Goal: Find specific page/section: Find specific page/section

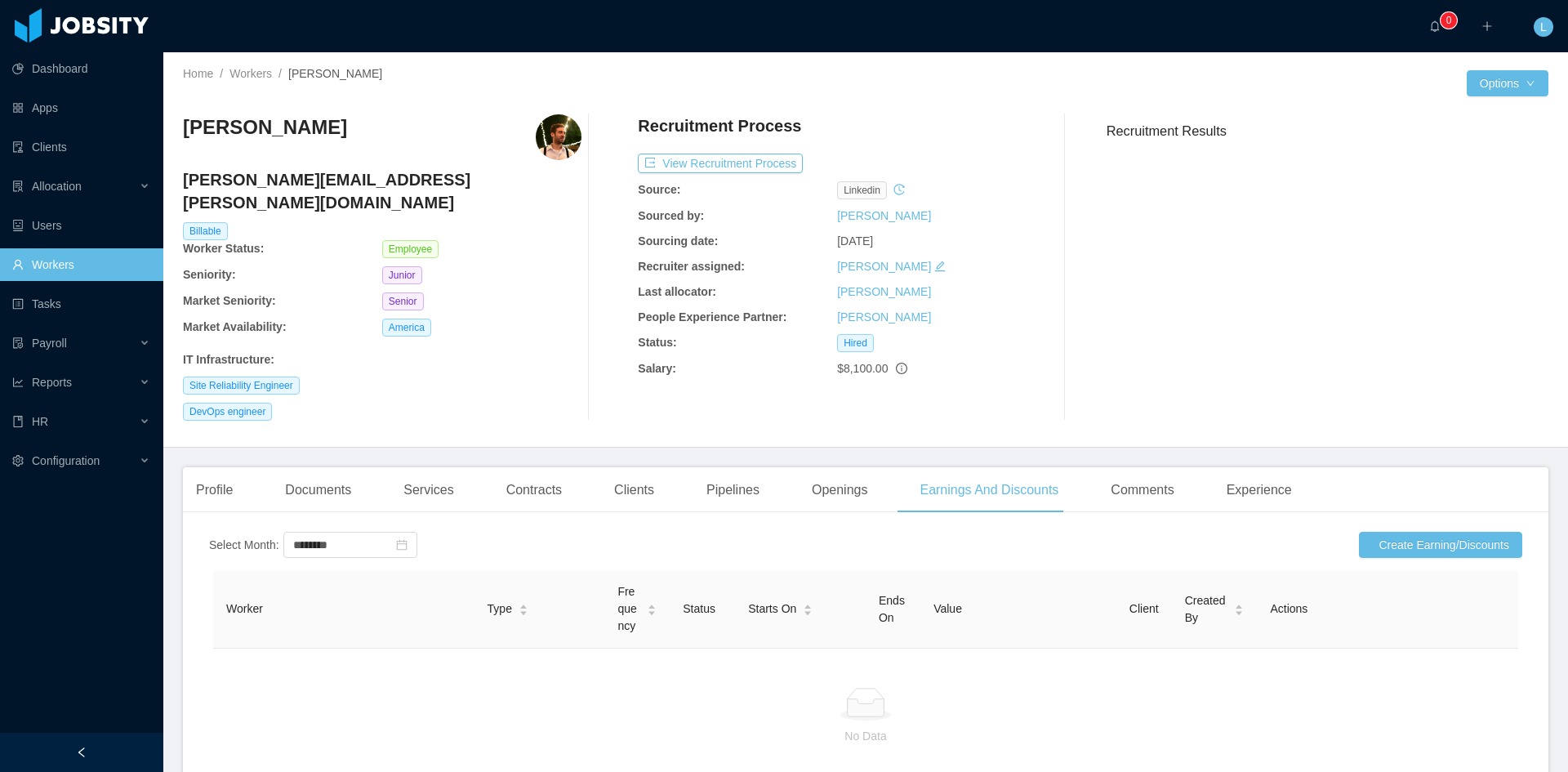
click at [246, 61] on div "Home / Workers / [PERSON_NAME] / Options [PERSON_NAME] [PERSON_NAME][EMAIL_ADDR…" at bounding box center [865, 250] width 1404 height 395
click at [249, 67] on link "Workers" at bounding box center [250, 74] width 42 height 13
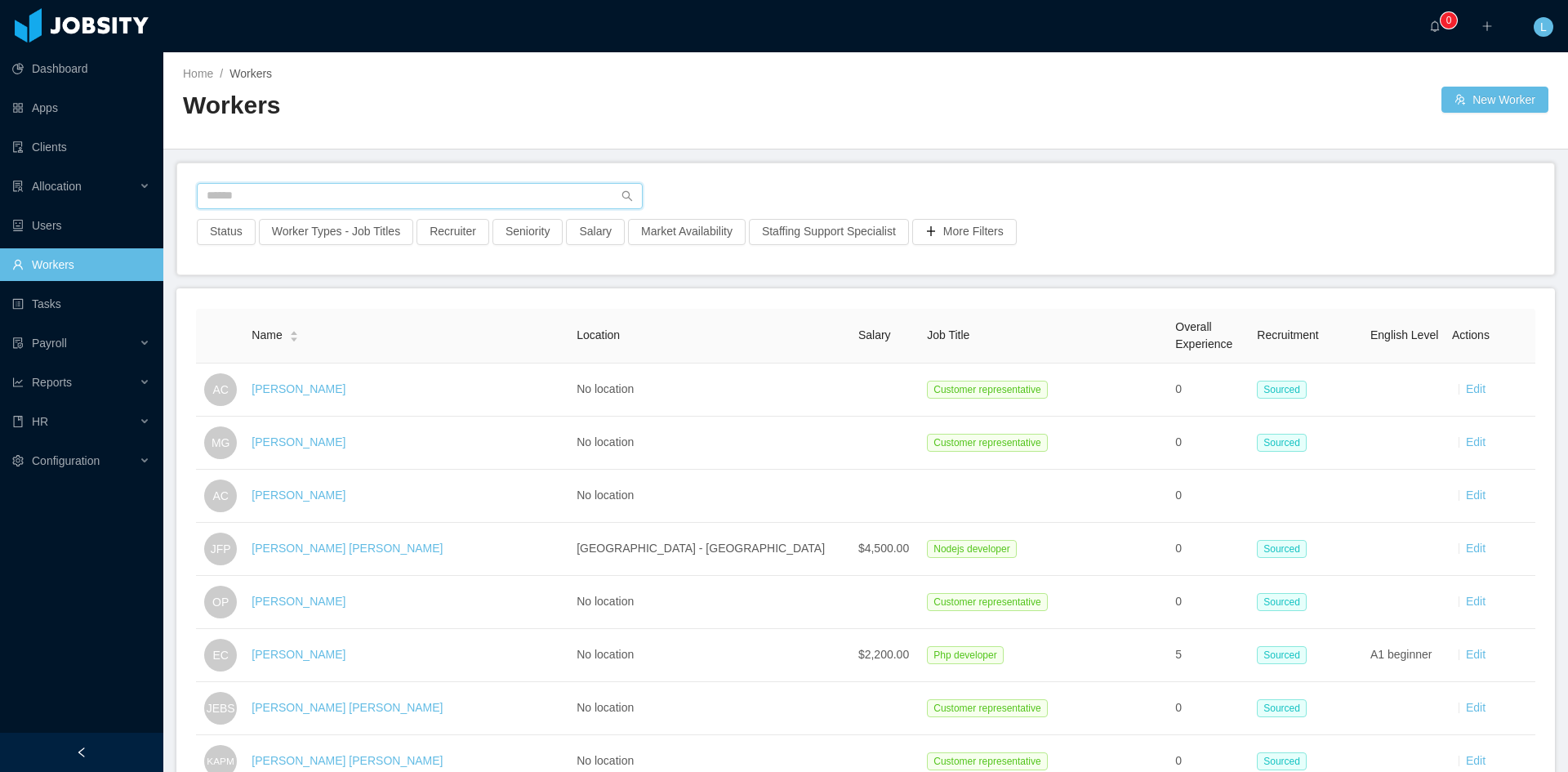
click at [298, 198] on input "text" at bounding box center [419, 196] width 446 height 26
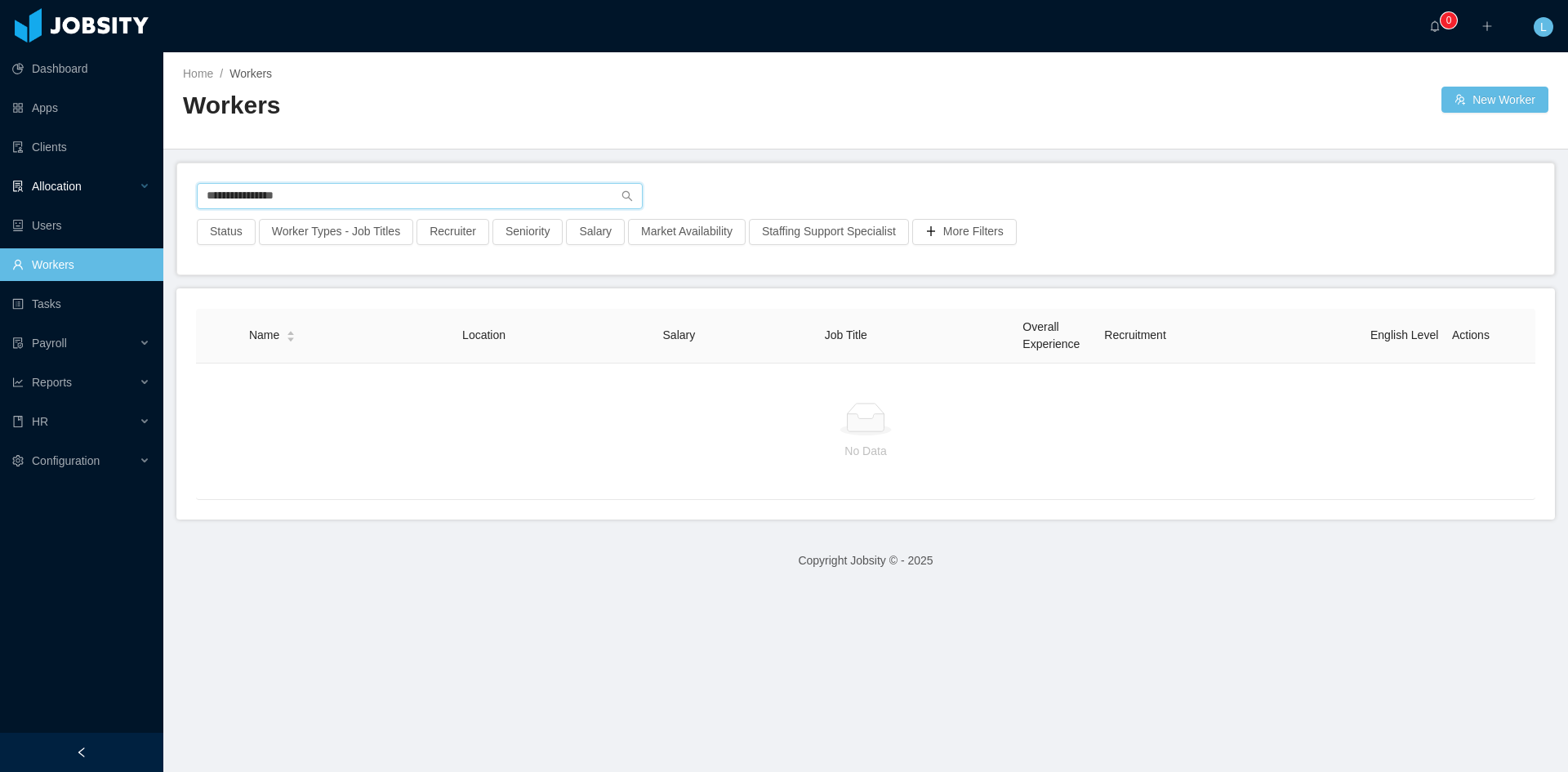
drag, startPoint x: 319, startPoint y: 197, endPoint x: 141, endPoint y: 170, distance: 180.0
click at [141, 170] on section "**********" at bounding box center [784, 386] width 1568 height 772
click at [94, 260] on link "Workers" at bounding box center [81, 264] width 138 height 33
type input "*"
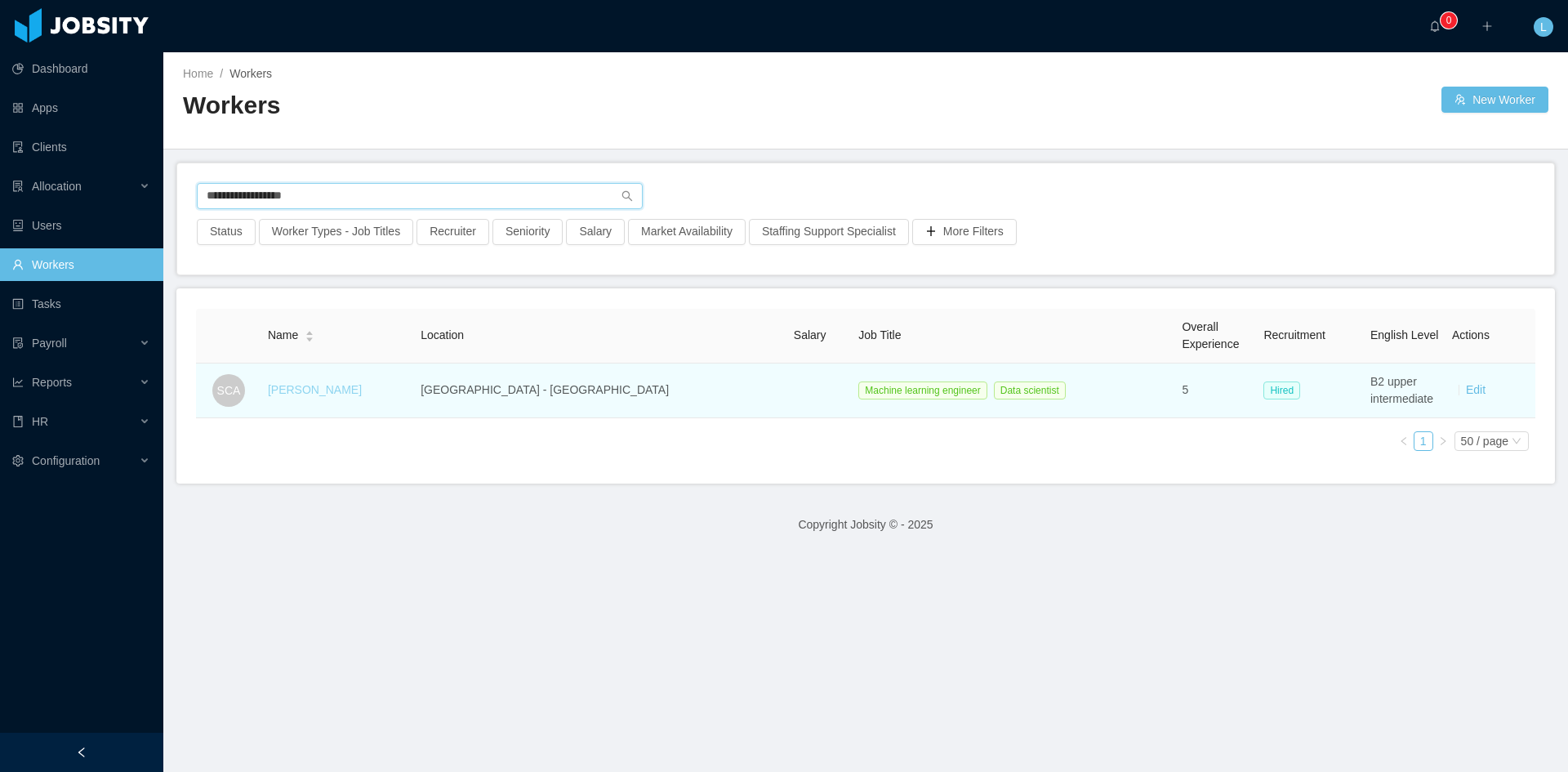
type input "**********"
click at [303, 269] on link "[PERSON_NAME]" at bounding box center [315, 389] width 94 height 13
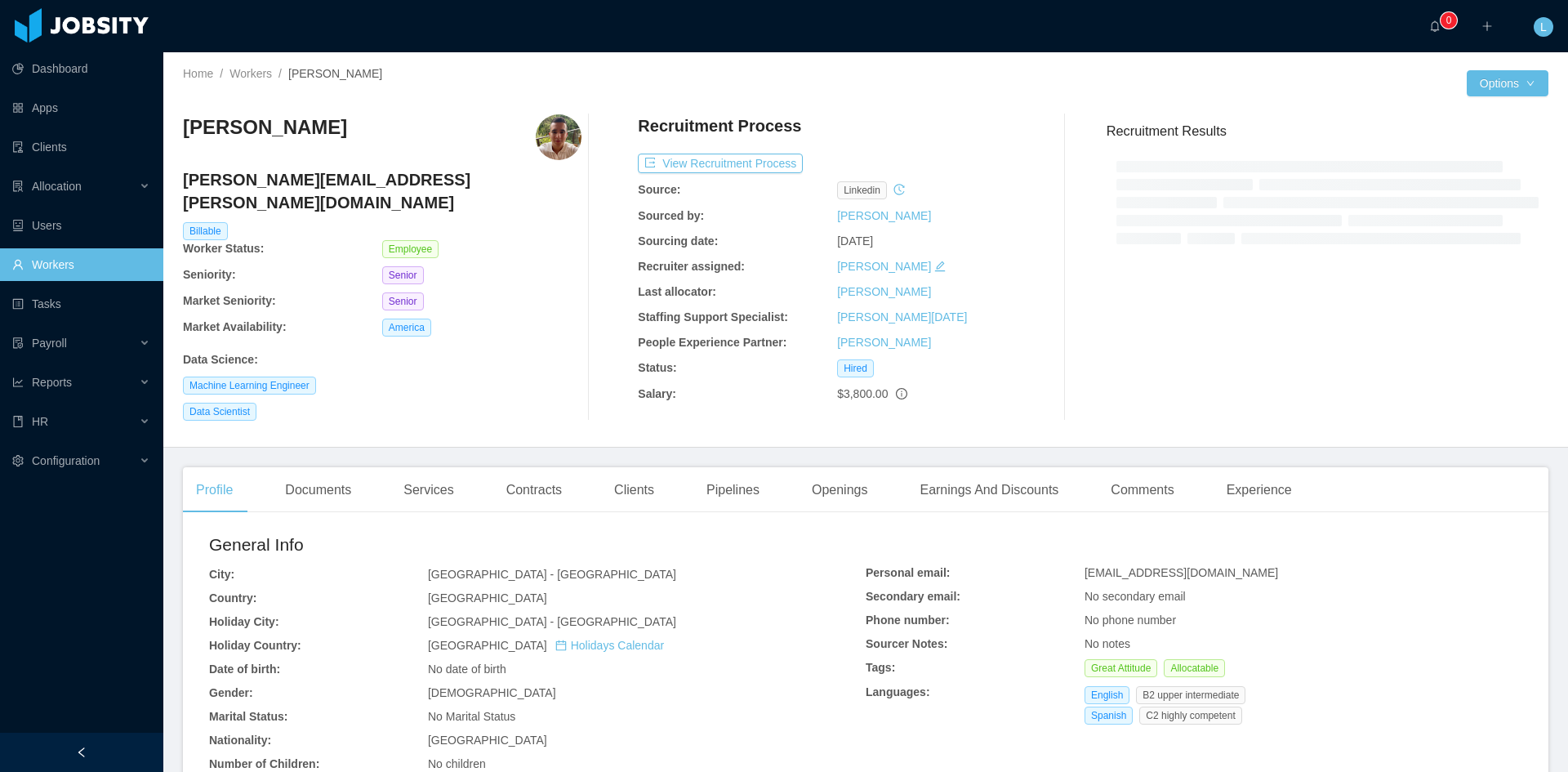
click at [621, 269] on div at bounding box center [609, 267] width 57 height 307
click at [624, 269] on div "Clients" at bounding box center [634, 489] width 66 height 45
